Goal: Navigation & Orientation: Find specific page/section

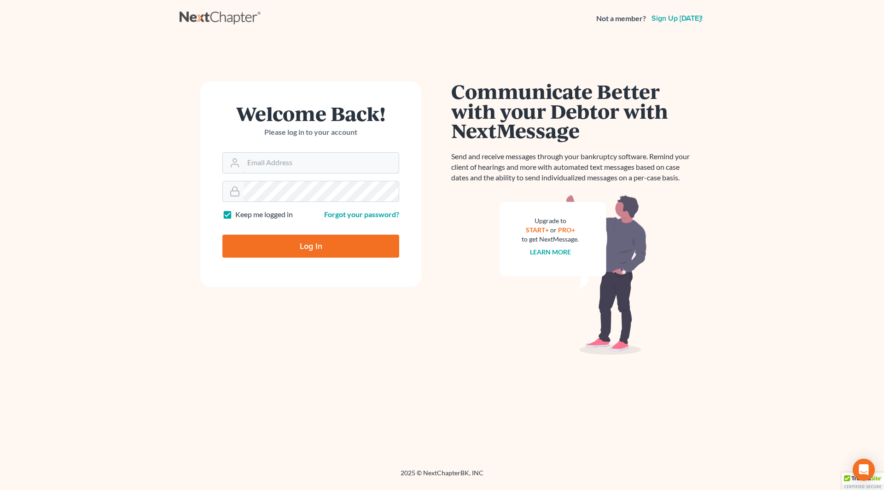
type input "[PERSON_NAME][EMAIL_ADDRESS][DOMAIN_NAME]"
click at [289, 248] on input "Log In" at bounding box center [310, 246] width 177 height 23
type input "Thinking..."
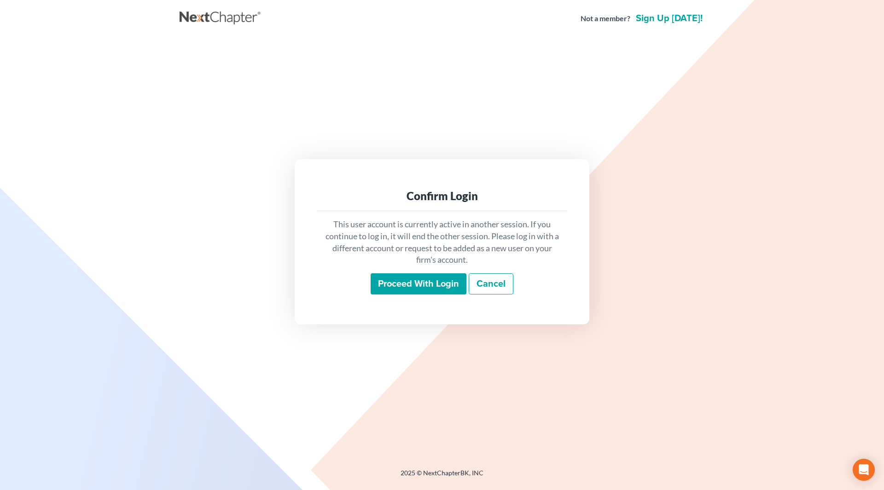
click at [388, 273] on div "This user account is currently active in another session. If you continue to lo…" at bounding box center [442, 256] width 251 height 91
click at [388, 279] on input "Proceed with login" at bounding box center [419, 284] width 96 height 21
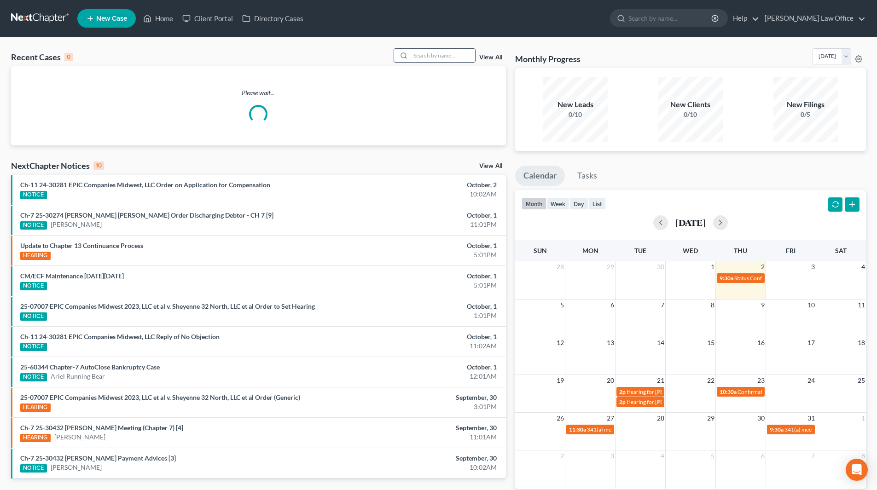
click at [426, 58] on input "search" at bounding box center [443, 55] width 64 height 13
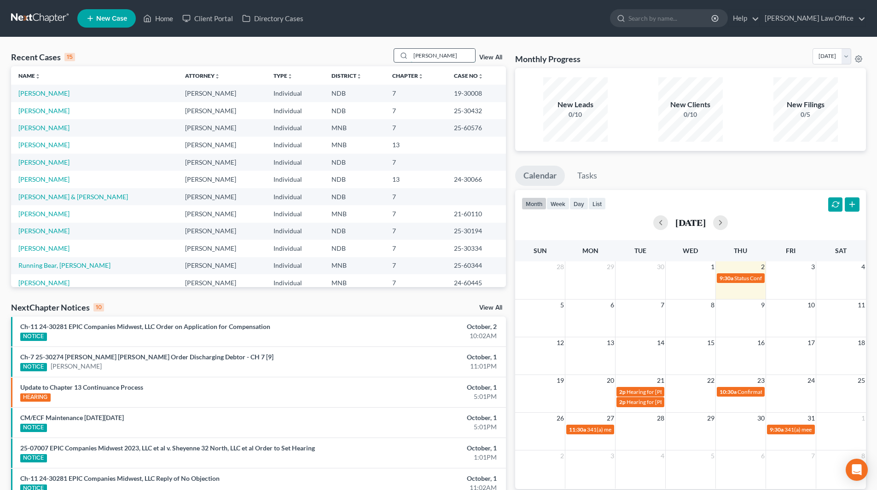
type input "[PERSON_NAME]"
